Goal: Check status: Check status

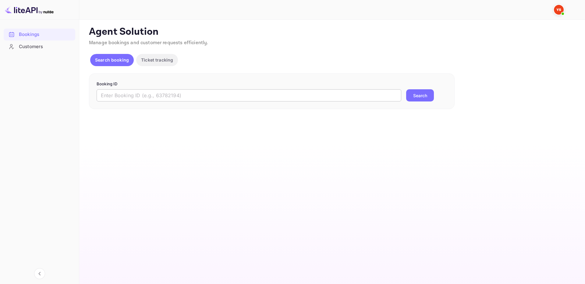
click at [370, 98] on input "text" at bounding box center [249, 95] width 305 height 12
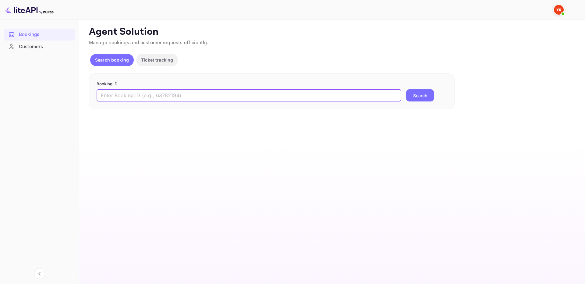
paste input "9498323"
type input "9498323"
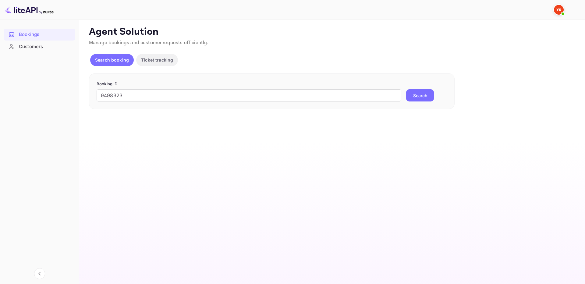
click at [427, 97] on button "Search" at bounding box center [420, 95] width 28 height 12
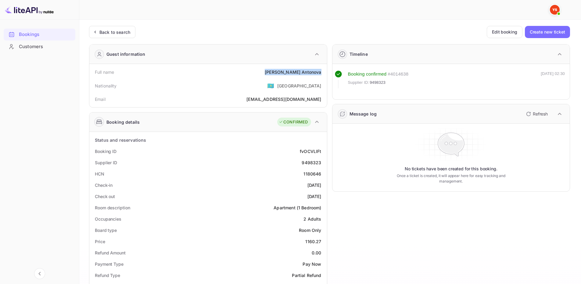
drag, startPoint x: 288, startPoint y: 71, endPoint x: 325, endPoint y: 71, distance: 36.9
click at [325, 71] on div "Full name Adilia Antonova Nationality 🇰🇿 Kazakhstan Email novikovaadilya@yandex…" at bounding box center [207, 85] width 237 height 43
copy div "Adilia Antonova"
drag, startPoint x: 305, startPoint y: 241, endPoint x: 321, endPoint y: 241, distance: 16.8
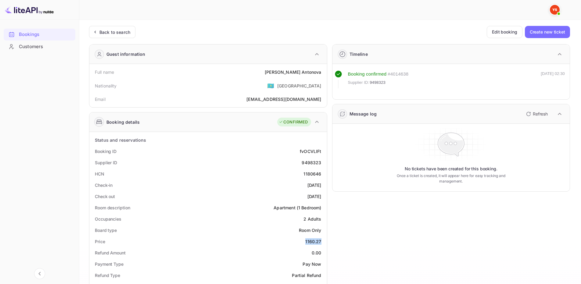
click at [321, 241] on div "Price 1160.27" at bounding box center [208, 241] width 233 height 11
copy div "1160.27"
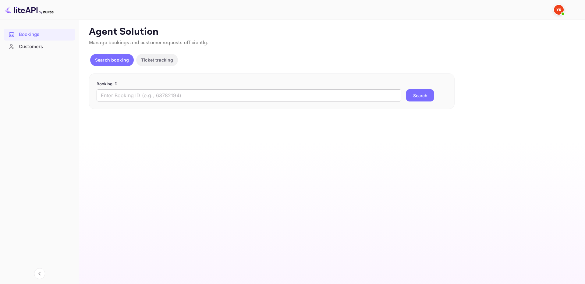
click at [185, 98] on input "text" at bounding box center [249, 95] width 305 height 12
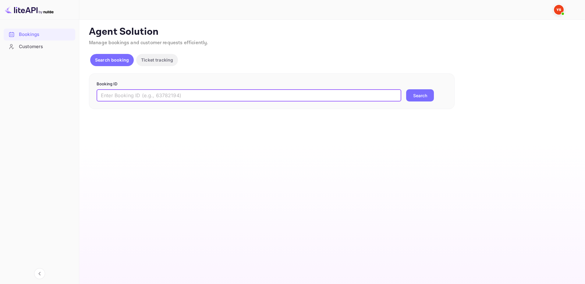
paste input "9505786"
type input "9505786"
click at [417, 90] on button "Search" at bounding box center [420, 95] width 28 height 12
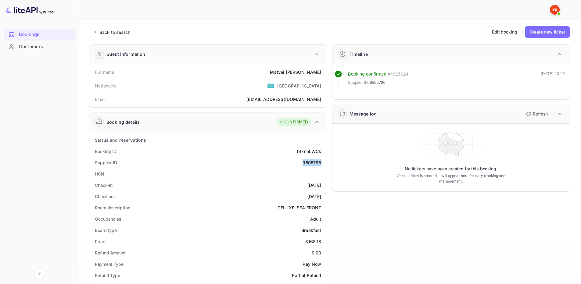
drag, startPoint x: 303, startPoint y: 164, endPoint x: 322, endPoint y: 163, distance: 18.6
click at [322, 163] on div "Supplier ID 9505786" at bounding box center [208, 162] width 233 height 11
copy div "9505786"
drag, startPoint x: 289, startPoint y: 73, endPoint x: 320, endPoint y: 73, distance: 31.7
click at [320, 73] on div "Full name [PERSON_NAME]" at bounding box center [208, 71] width 233 height 11
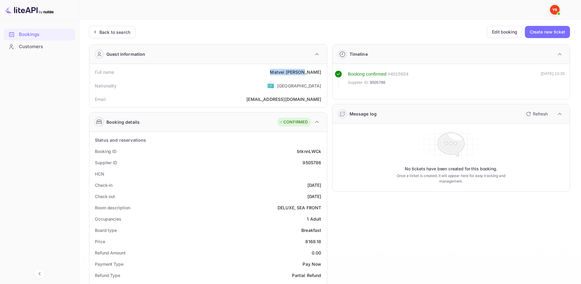
copy div "[PERSON_NAME]"
drag, startPoint x: 305, startPoint y: 241, endPoint x: 275, endPoint y: 181, distance: 66.8
click at [322, 241] on div "Price 8168.18" at bounding box center [208, 241] width 233 height 11
copy div "8168.18"
click at [115, 35] on div "Back to search" at bounding box center [112, 32] width 46 height 12
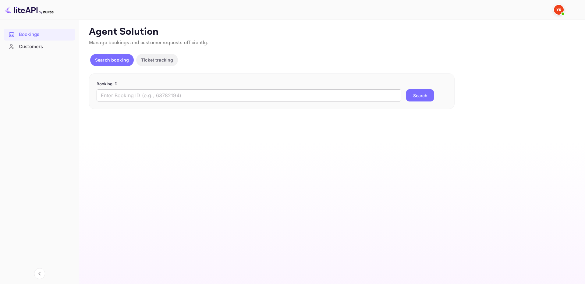
click at [226, 93] on input "text" at bounding box center [249, 95] width 305 height 12
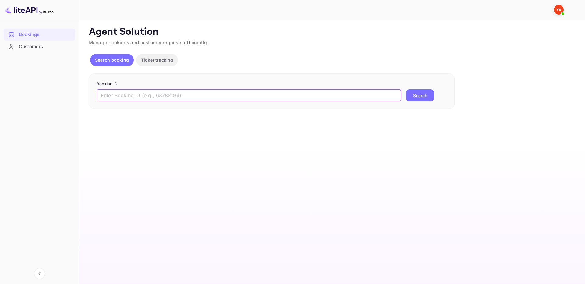
paste input "9505760"
type input "9505760"
click at [427, 99] on button "Search" at bounding box center [420, 95] width 28 height 12
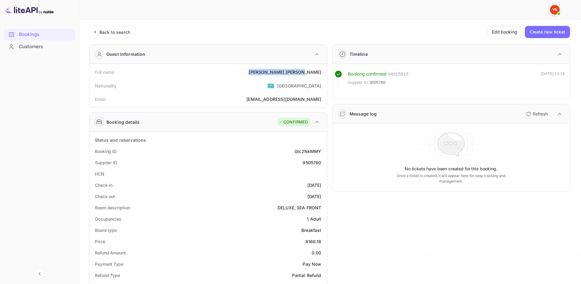
drag, startPoint x: 298, startPoint y: 71, endPoint x: 323, endPoint y: 72, distance: 24.7
click at [323, 72] on div "Full name [PERSON_NAME]" at bounding box center [208, 71] width 233 height 11
copy div "[PERSON_NAME]"
drag, startPoint x: 315, startPoint y: 241, endPoint x: 324, endPoint y: 240, distance: 8.9
click at [324, 240] on div "Price 8168.18" at bounding box center [208, 241] width 233 height 11
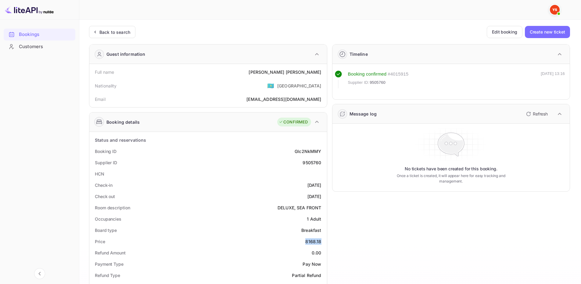
copy div "8168.18"
